Goal: Task Accomplishment & Management: Manage account settings

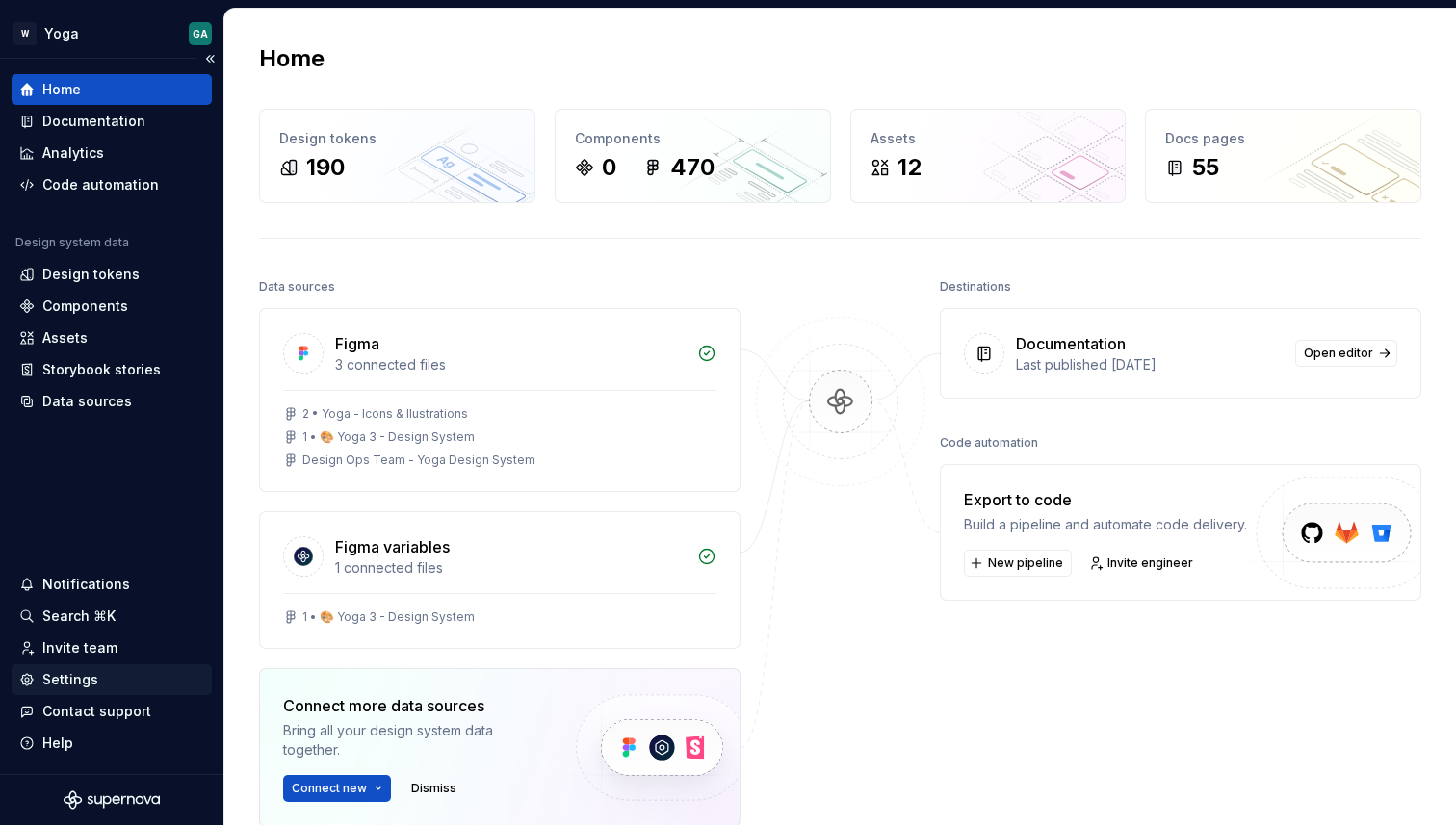
click at [71, 675] on div "Settings" at bounding box center [70, 680] width 56 height 20
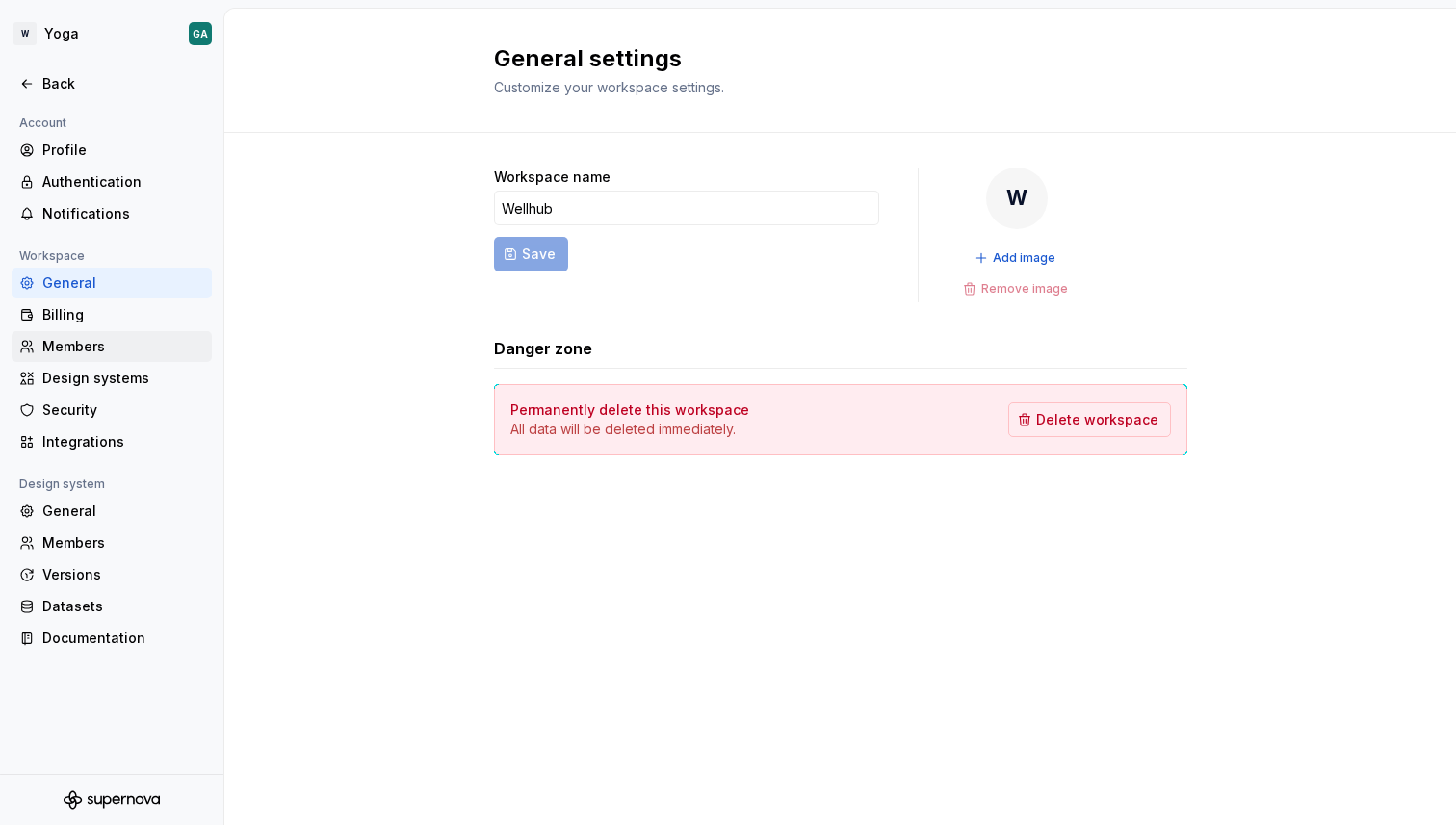
click at [114, 349] on div "Members" at bounding box center [123, 347] width 162 height 20
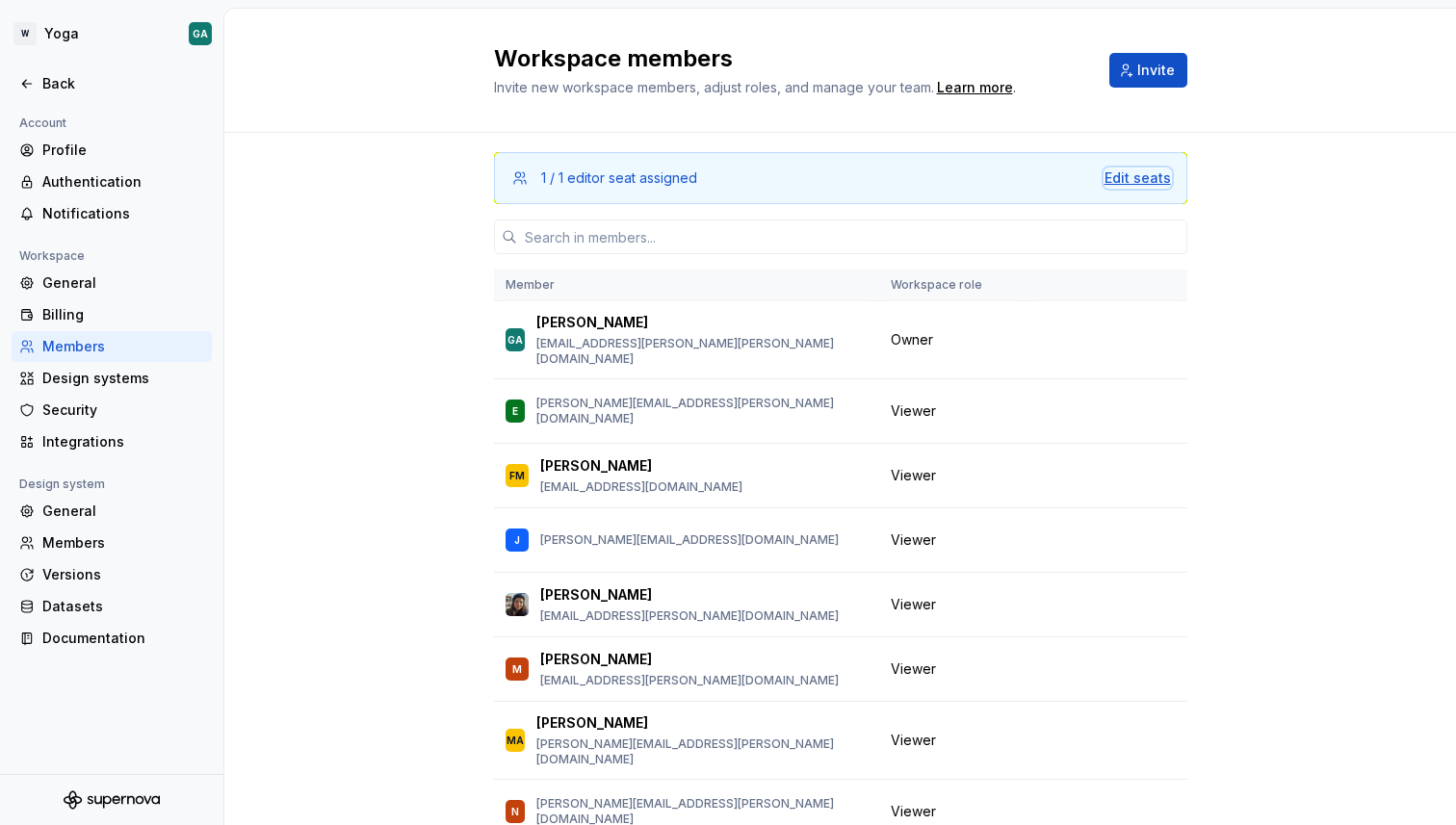
click at [1110, 178] on div "Edit seats" at bounding box center [1137, 178] width 66 height 20
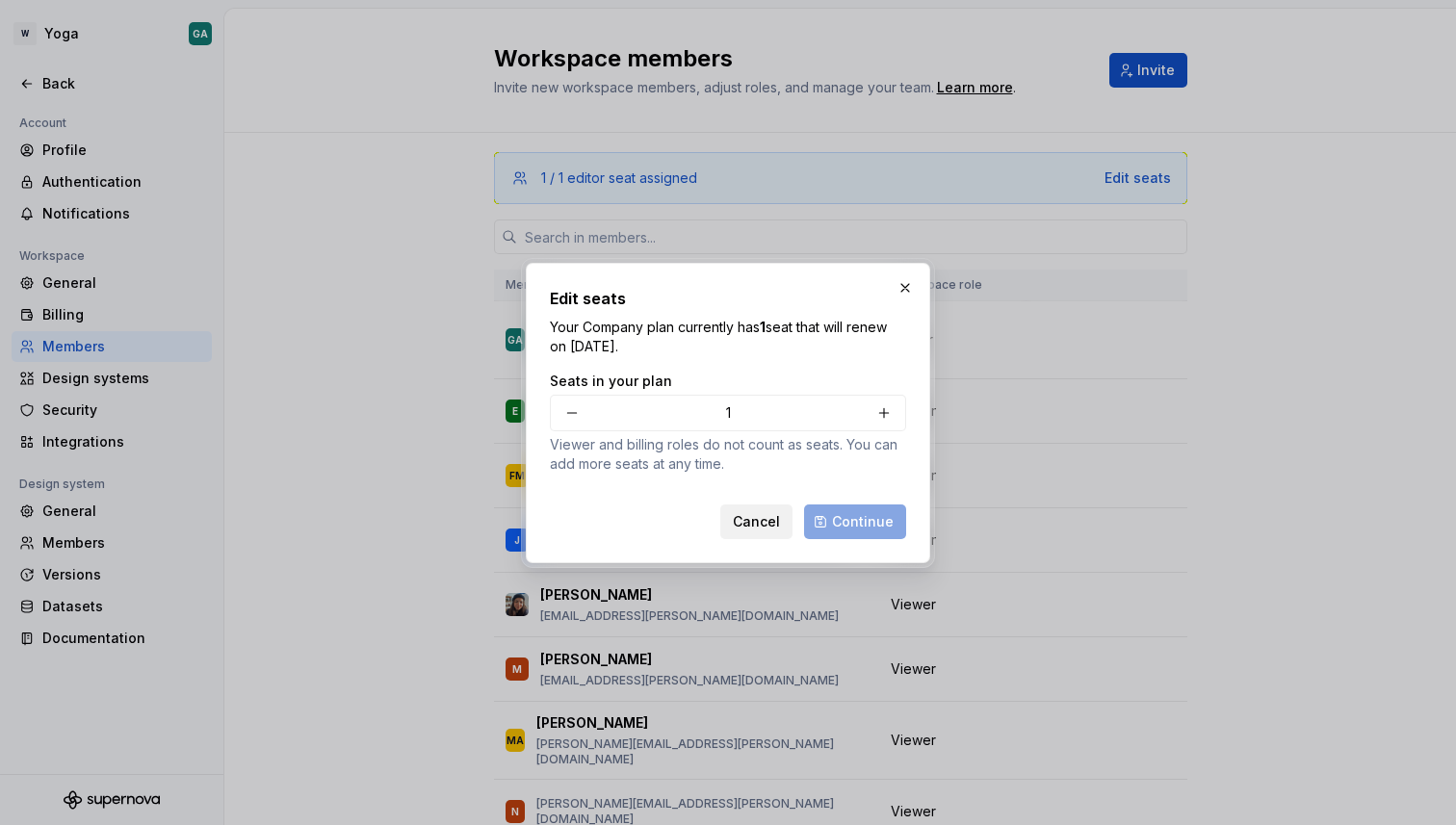
click at [759, 518] on span "Cancel" at bounding box center [756, 522] width 47 height 20
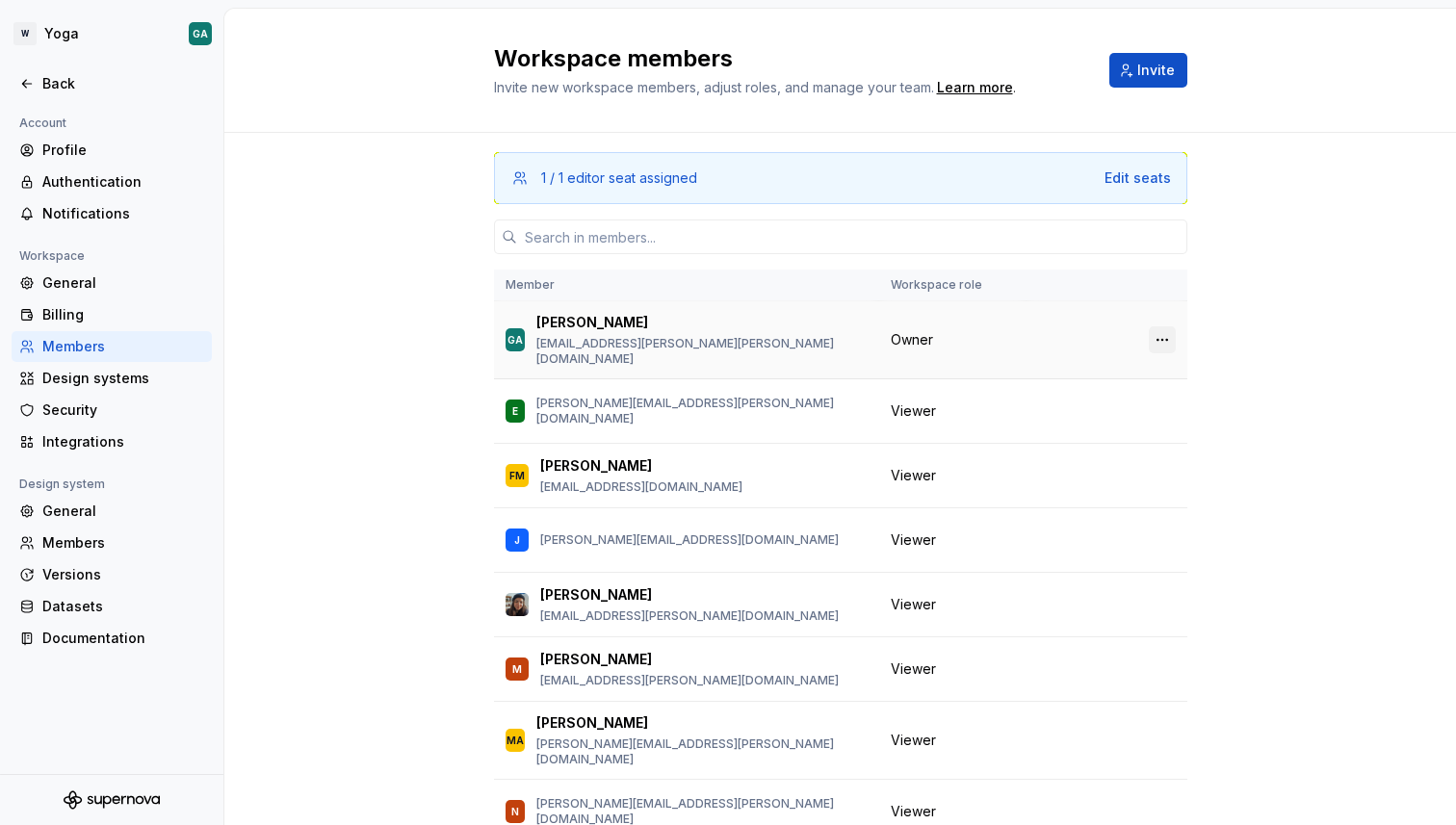
click at [1163, 332] on button "button" at bounding box center [1161, 339] width 27 height 27
click at [1023, 376] on div "Transfer ownership" at bounding box center [1027, 371] width 133 height 20
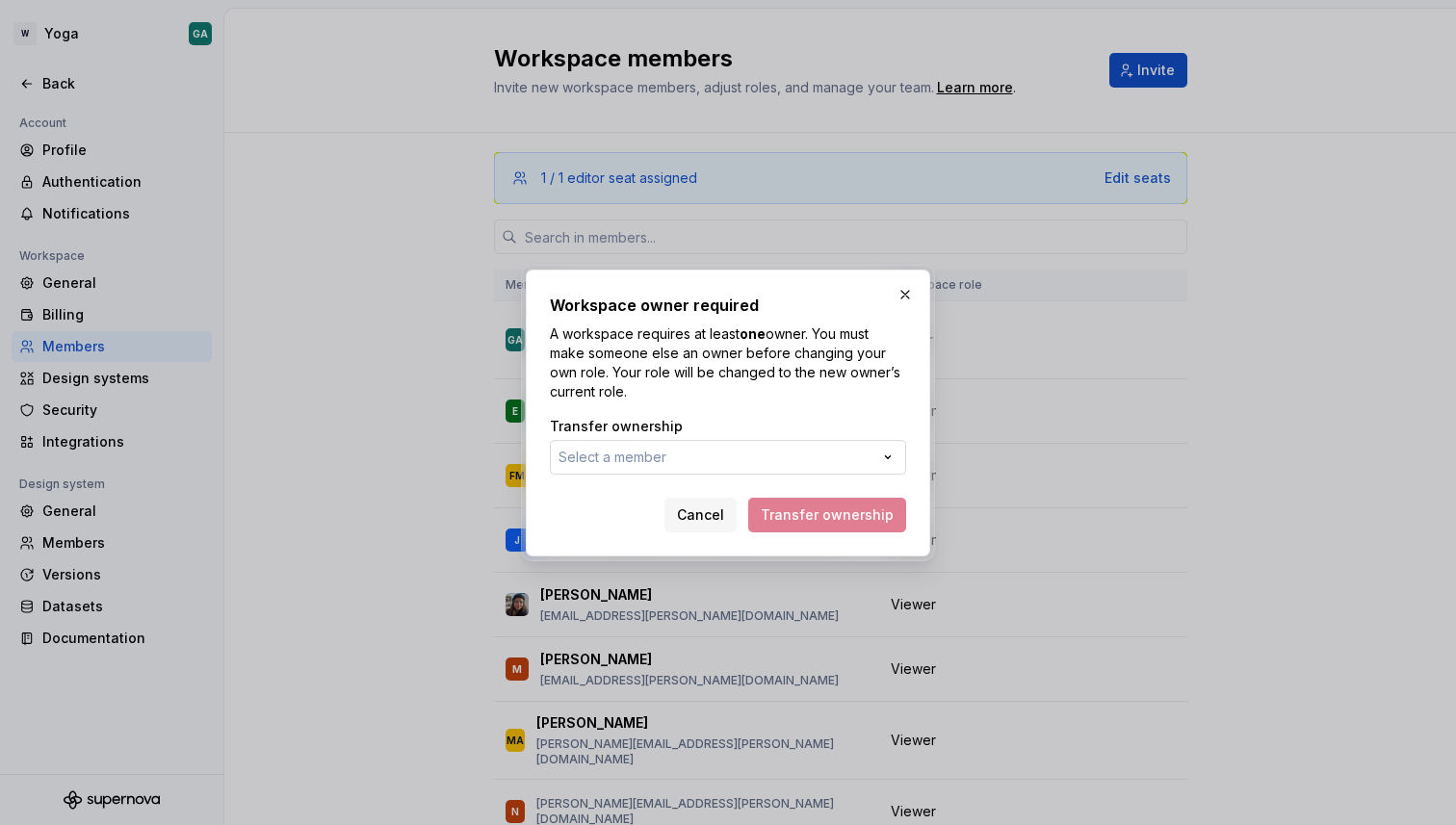
click at [795, 453] on button "Select a member" at bounding box center [728, 456] width 356 height 34
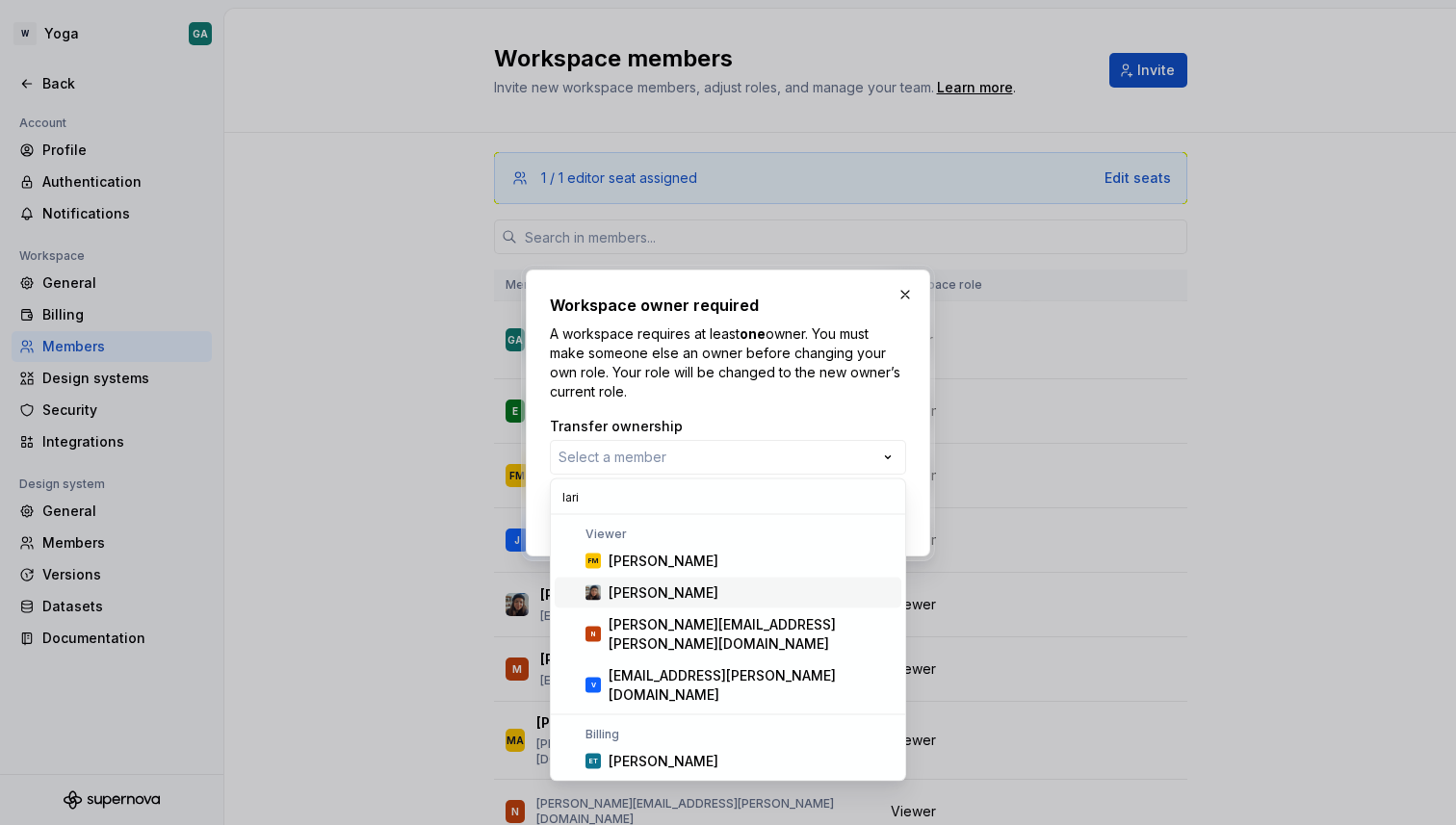
type input "lari"
click at [675, 595] on div "[PERSON_NAME]" at bounding box center [662, 593] width 109 height 20
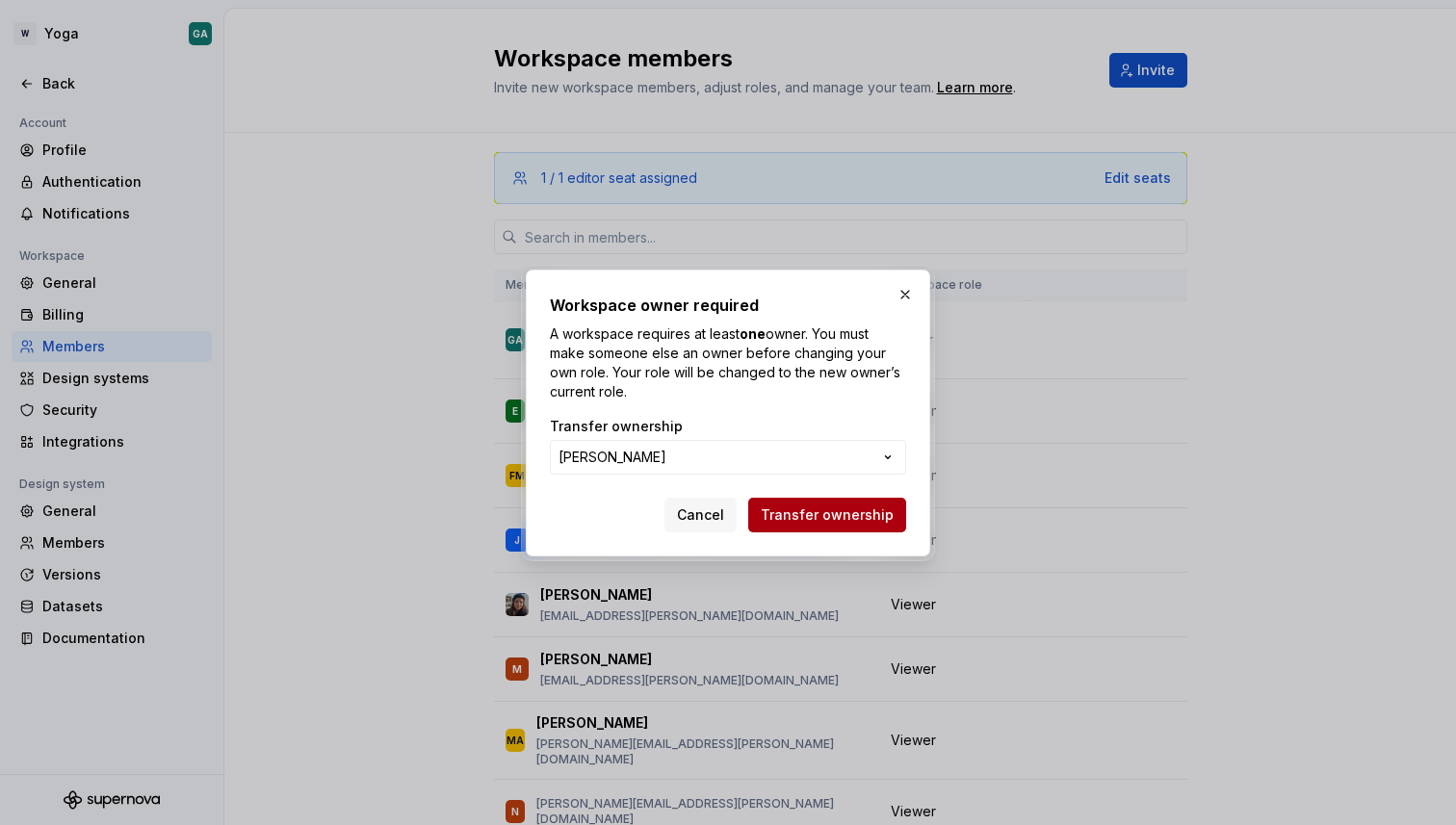
click at [809, 514] on span "Transfer ownership" at bounding box center [827, 516] width 133 height 20
